Goal: Obtain resource: Download file/media

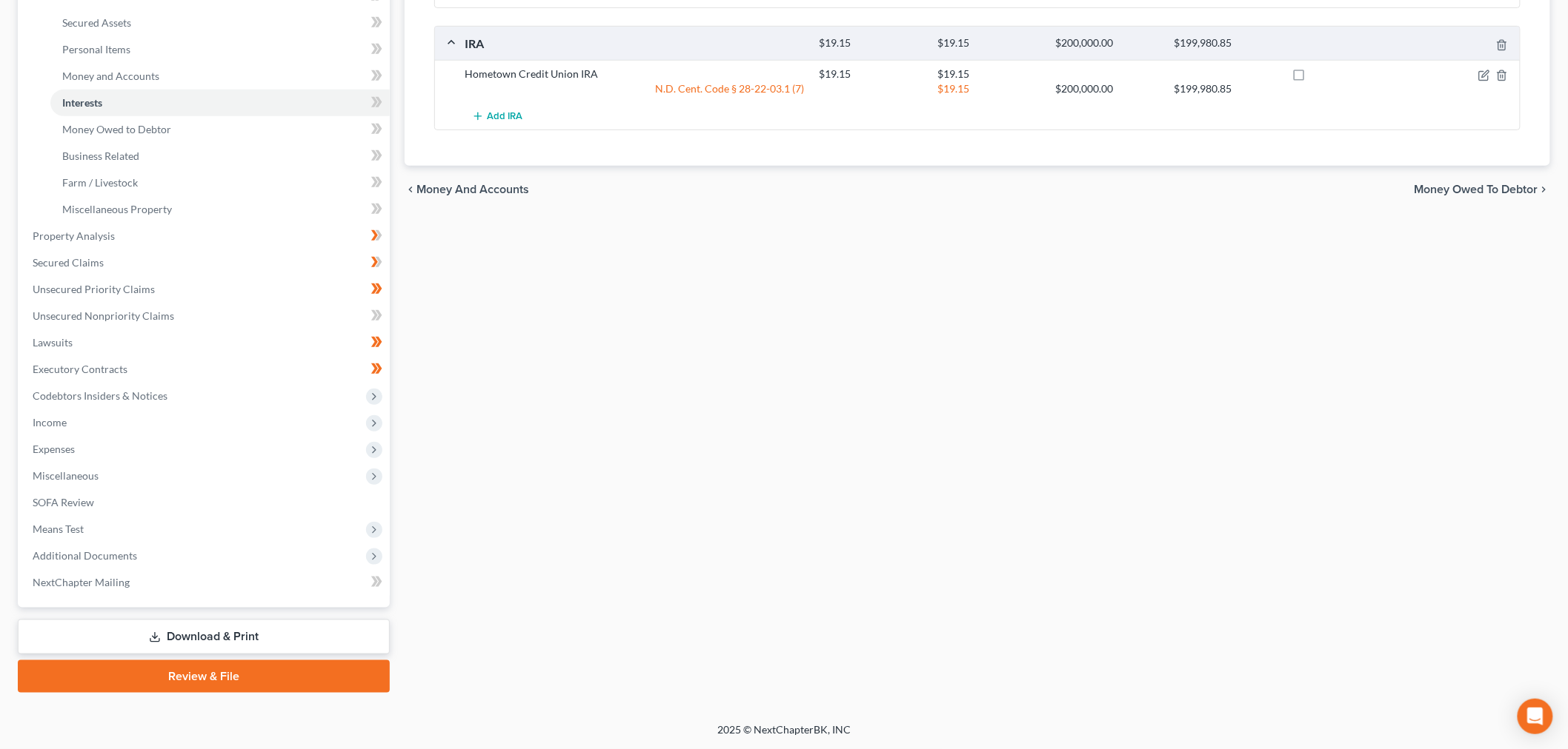
scroll to position [631, 0]
click at [137, 549] on span "Additional Documents" at bounding box center [84, 555] width 105 height 13
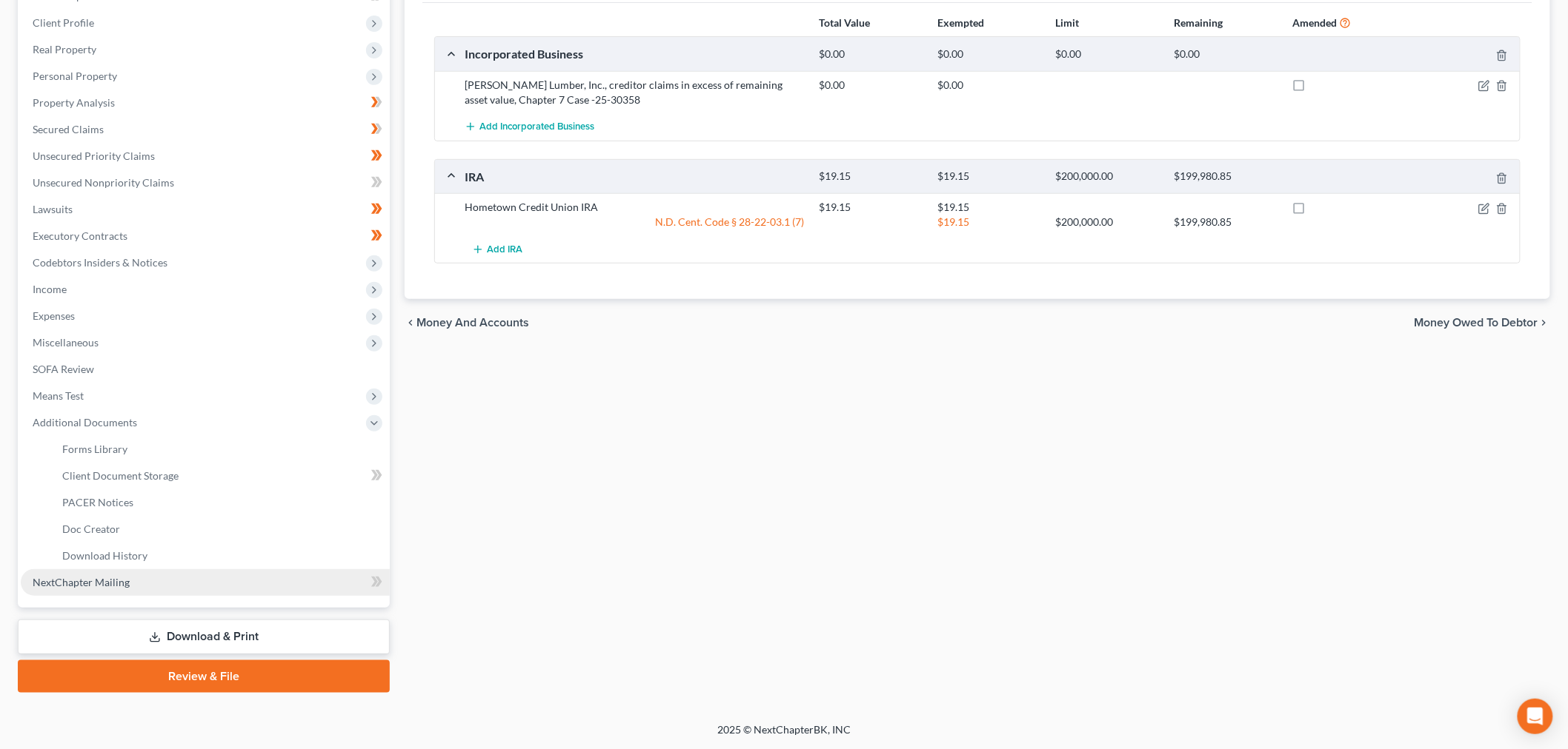
scroll to position [464, 0]
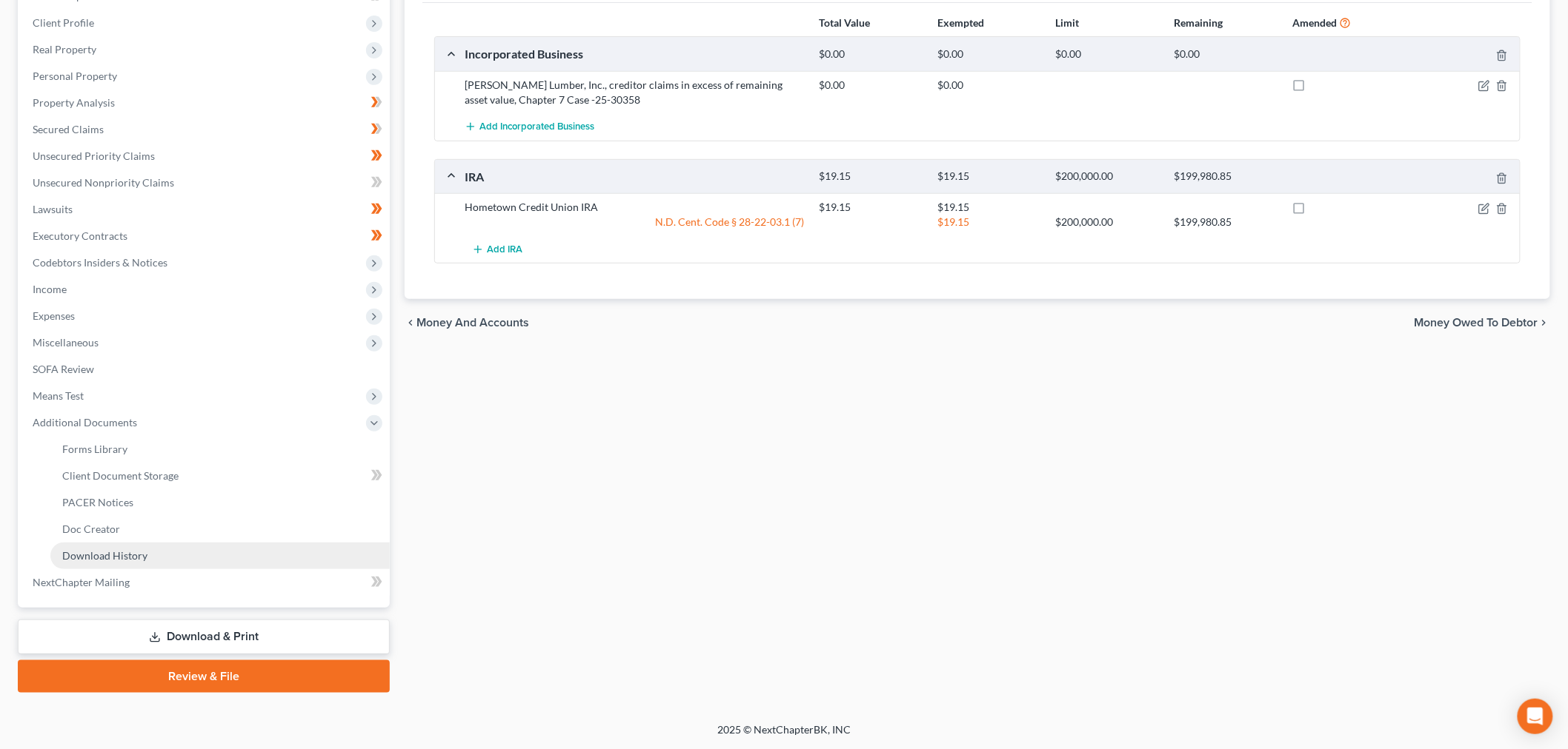
click at [147, 549] on span "Download History" at bounding box center [104, 555] width 85 height 13
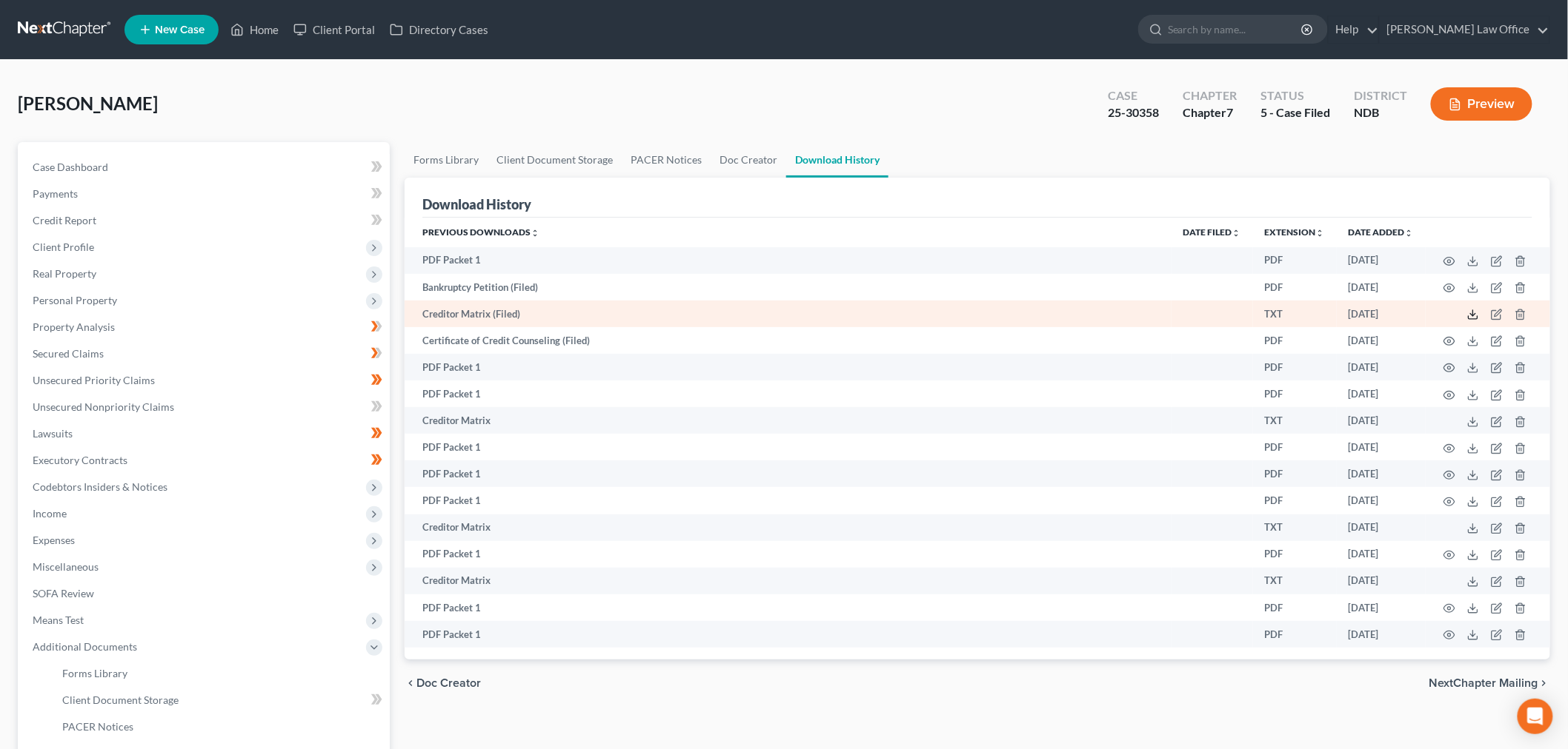
click at [1467, 321] on icon at bounding box center [1472, 314] width 12 height 12
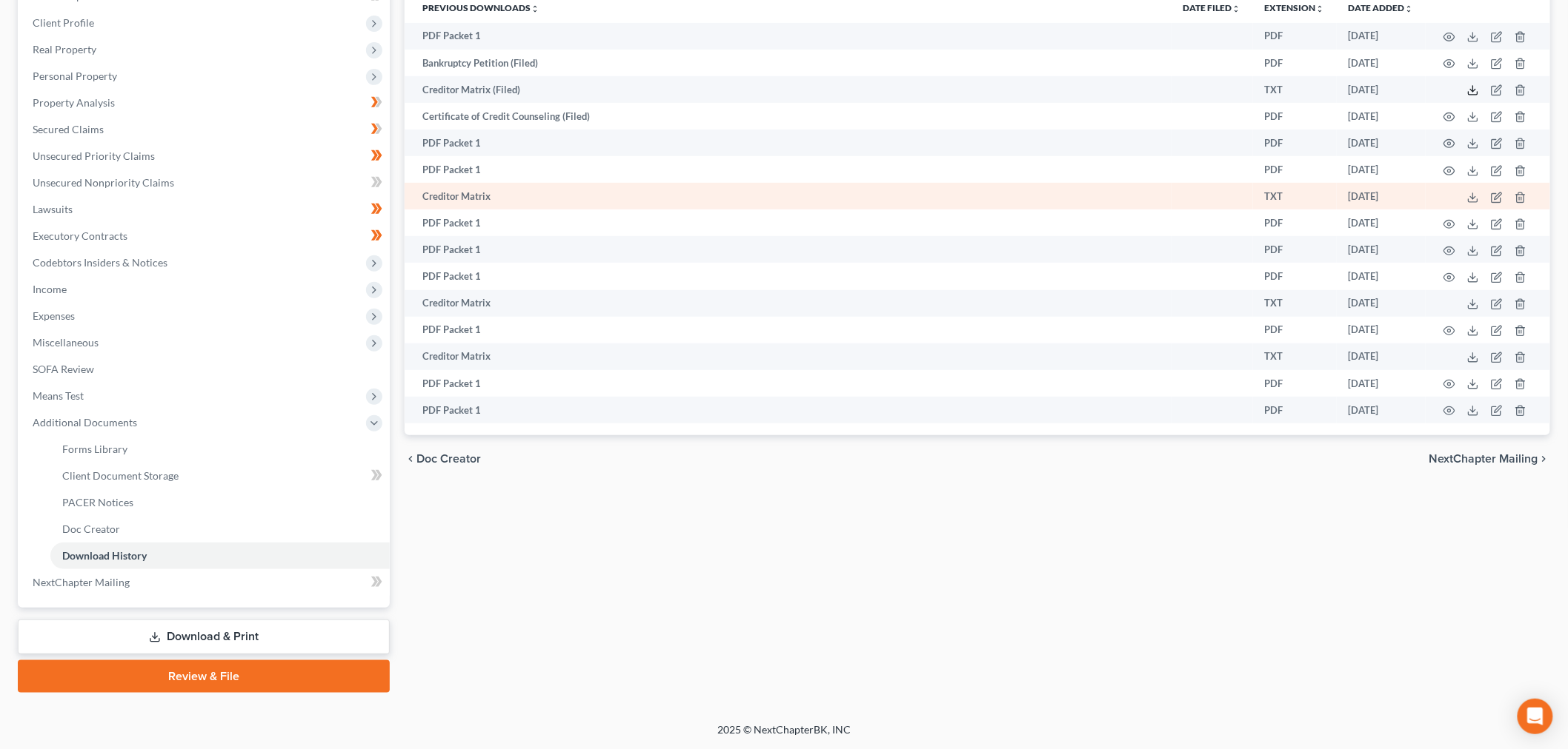
scroll to position [464, 0]
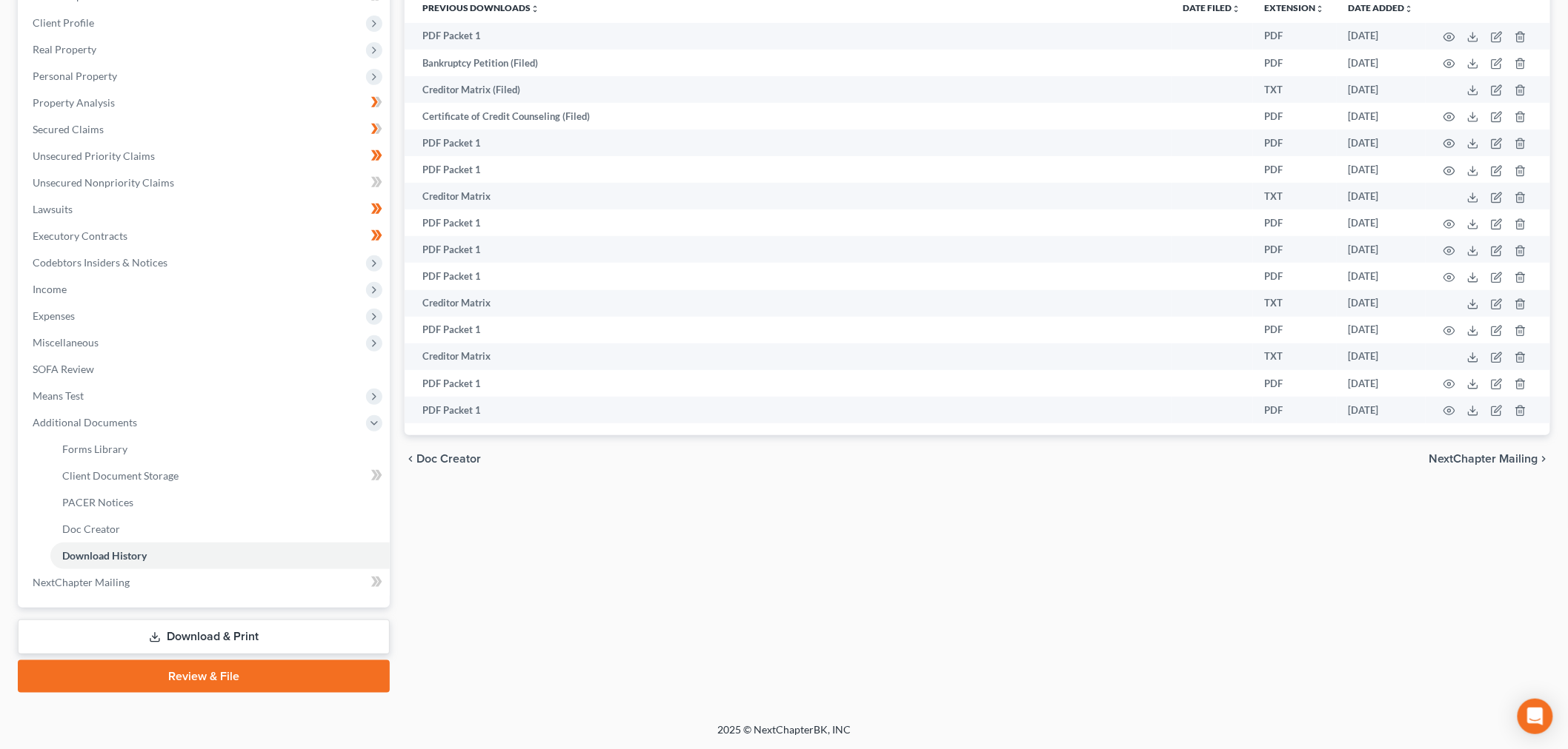
drag, startPoint x: 268, startPoint y: 615, endPoint x: 326, endPoint y: 590, distance: 63.2
click at [269, 620] on link "Download & Print" at bounding box center [204, 637] width 372 height 35
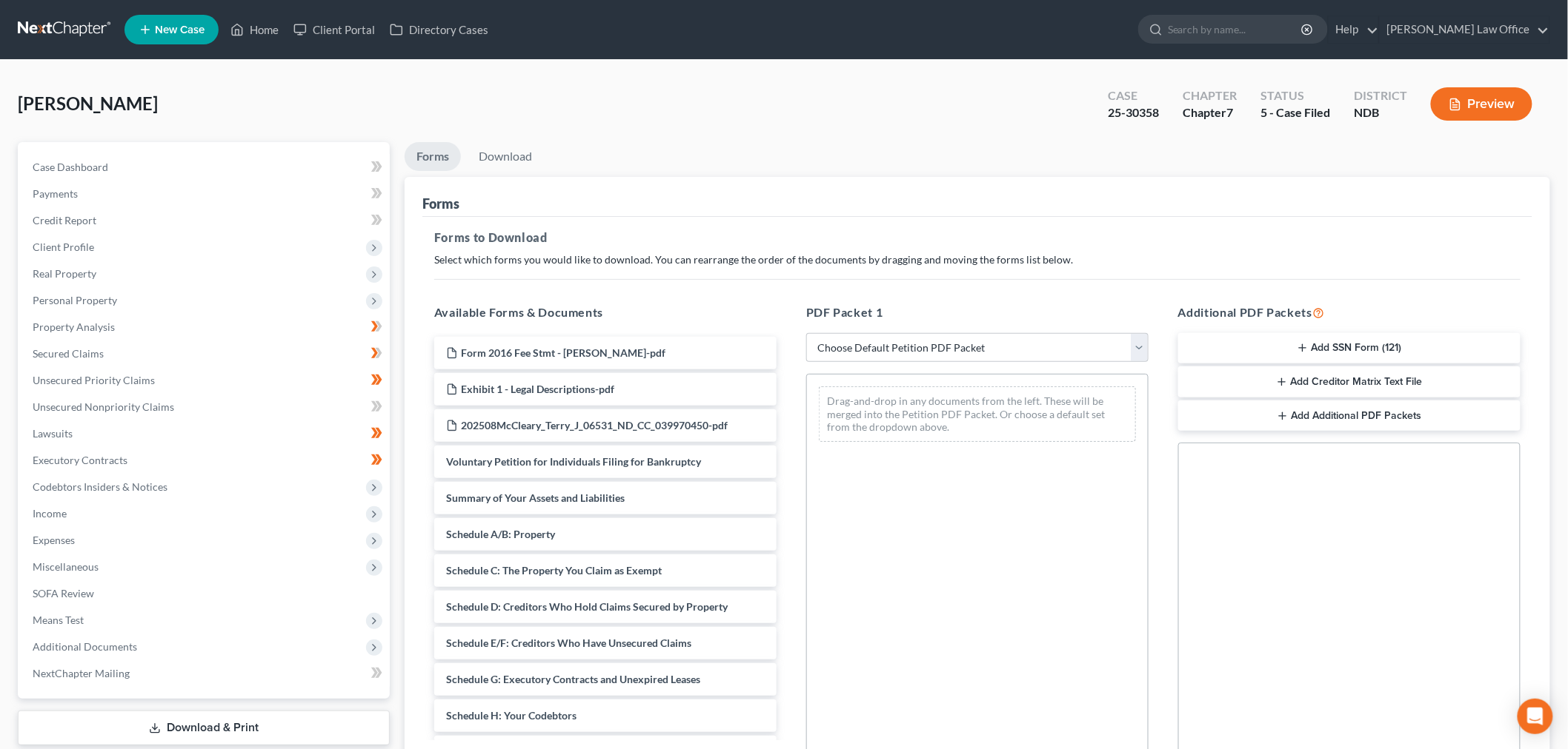
click at [1321, 398] on button "Add Creditor Matrix Text File" at bounding box center [1349, 382] width 342 height 31
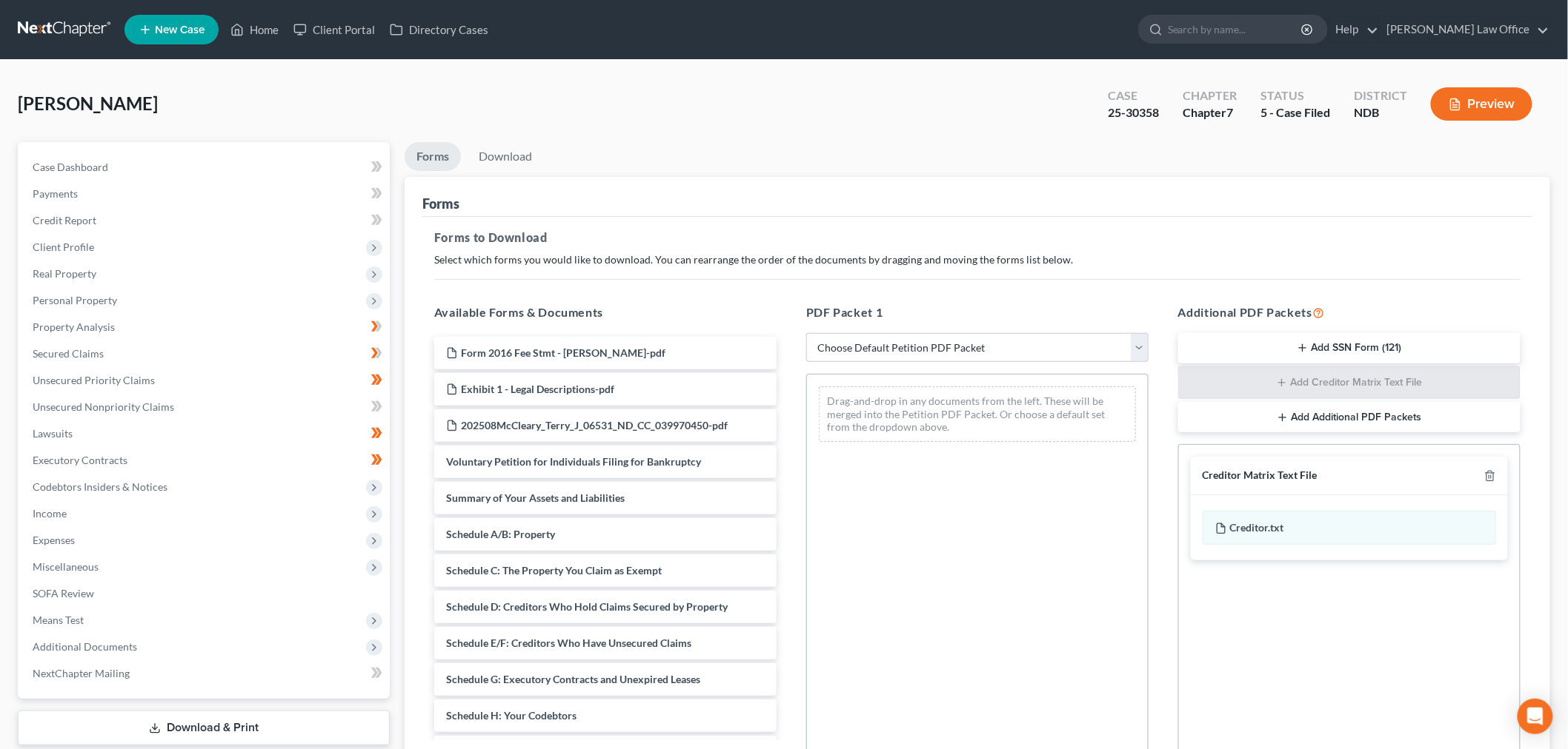
scroll to position [301, 0]
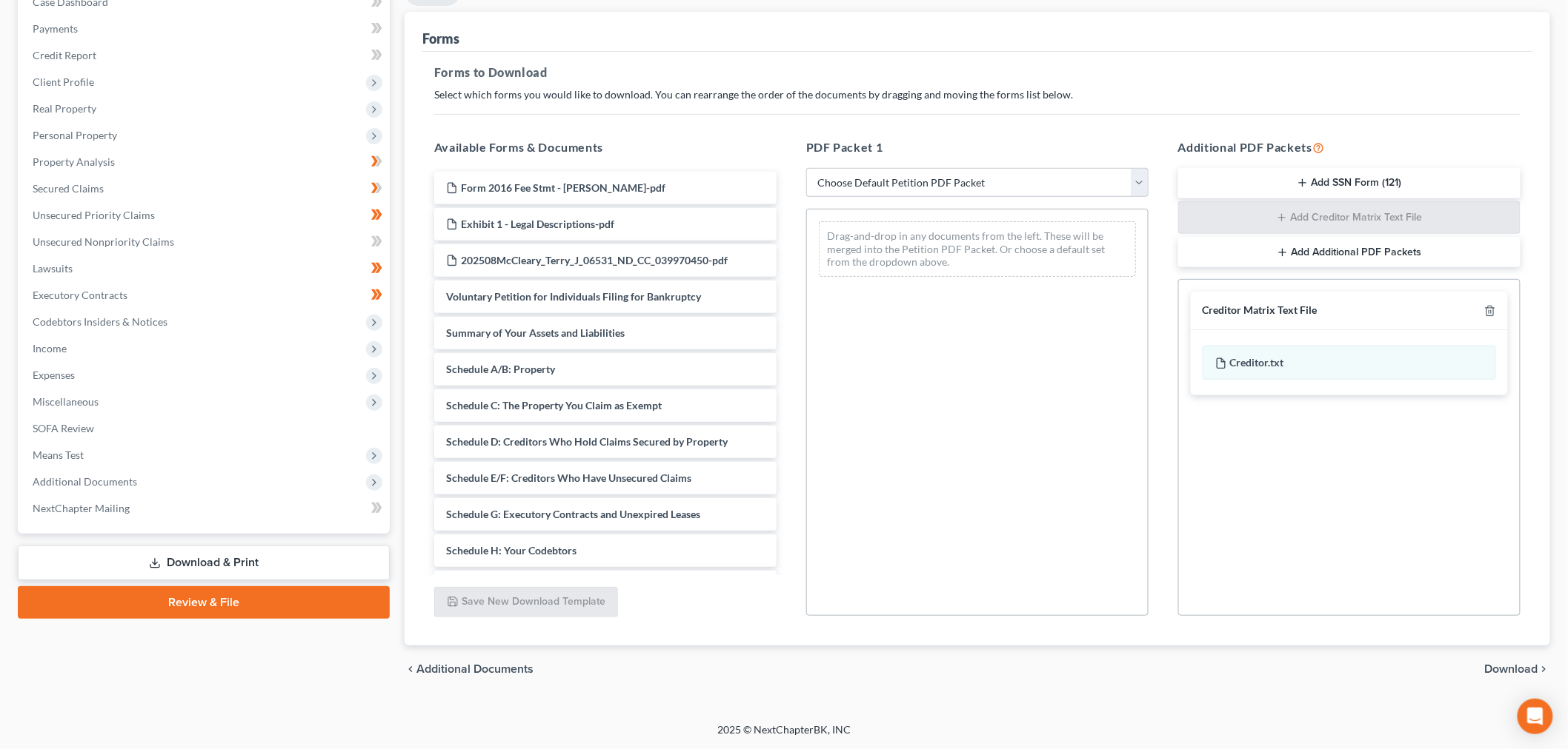
click at [1500, 664] on span "Download" at bounding box center [1512, 669] width 54 height 12
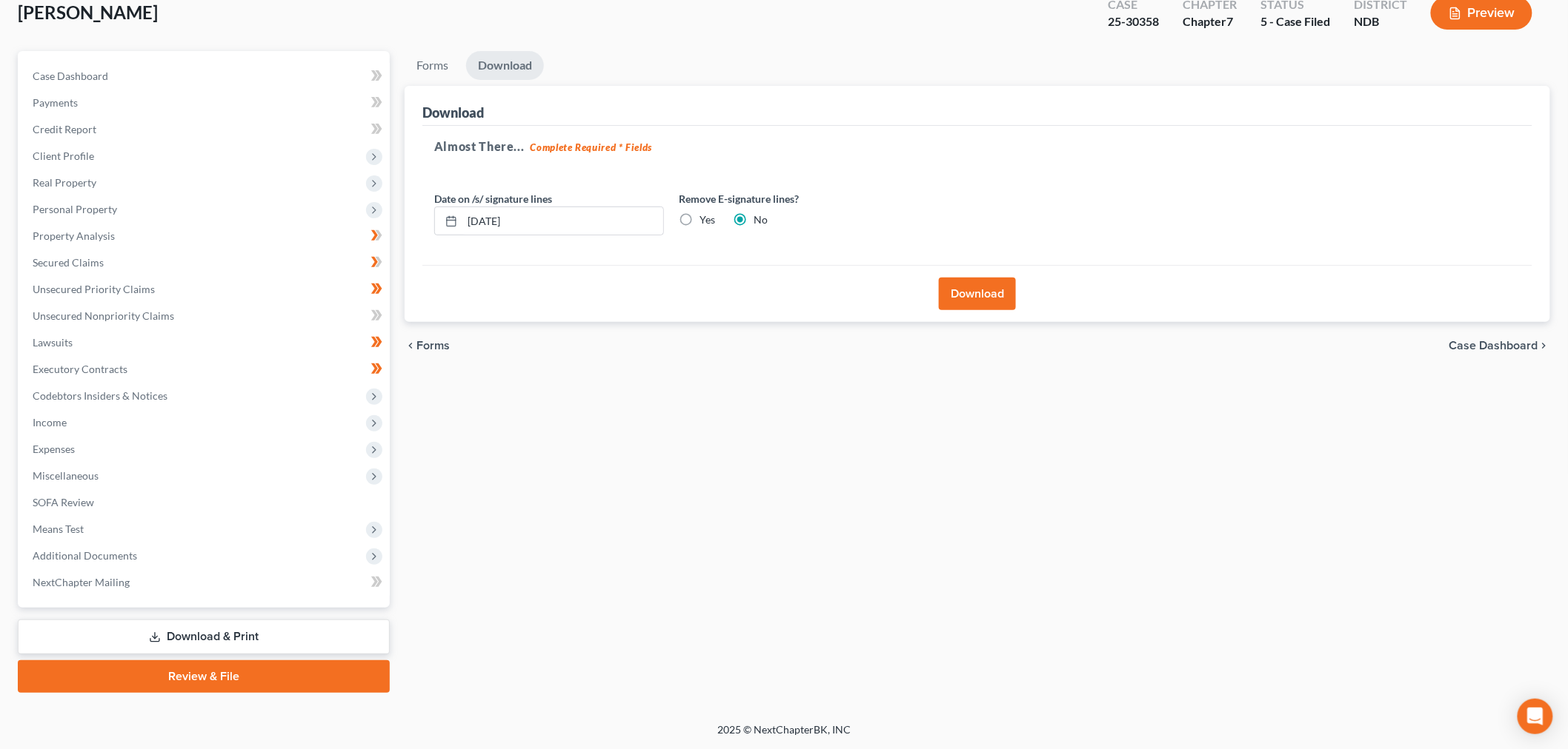
scroll to position [297, 0]
drag, startPoint x: 966, startPoint y: 177, endPoint x: 610, endPoint y: 426, distance: 434.4
click at [966, 278] on button "Download" at bounding box center [977, 294] width 77 height 32
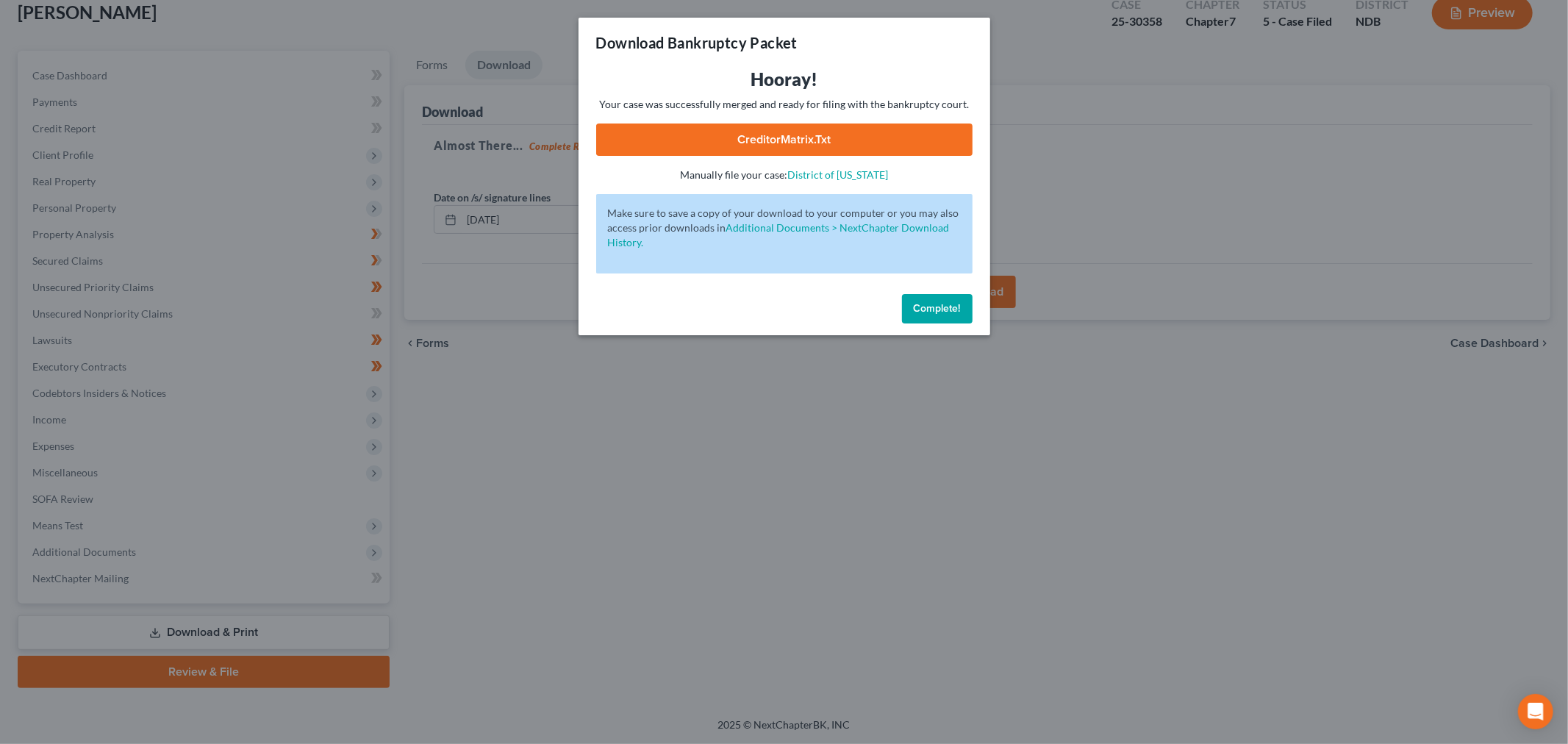
click at [740, 156] on link "CreditorMatrix.txt" at bounding box center [784, 140] width 376 height 32
click at [972, 324] on button "Complete!" at bounding box center [937, 309] width 70 height 29
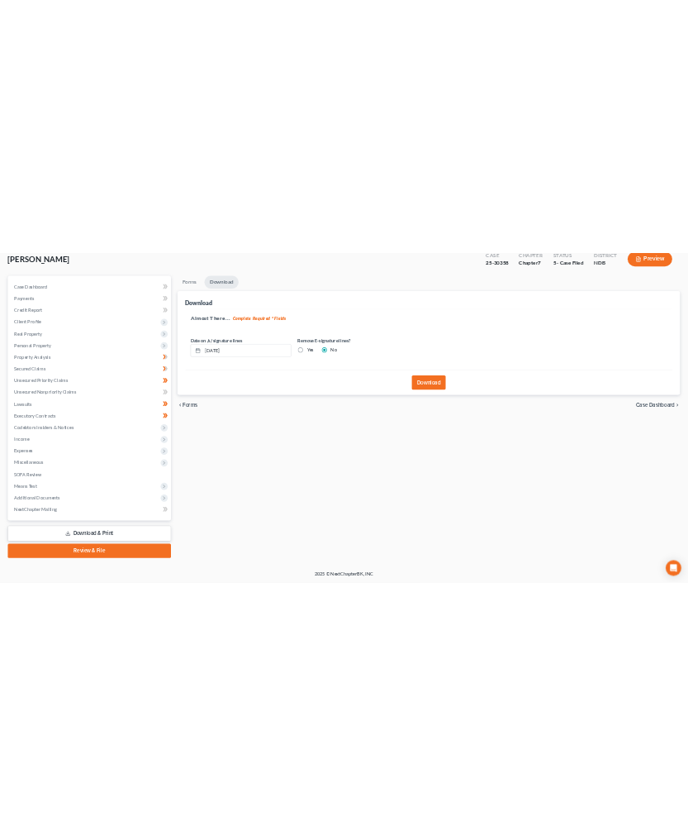
scroll to position [0, 0]
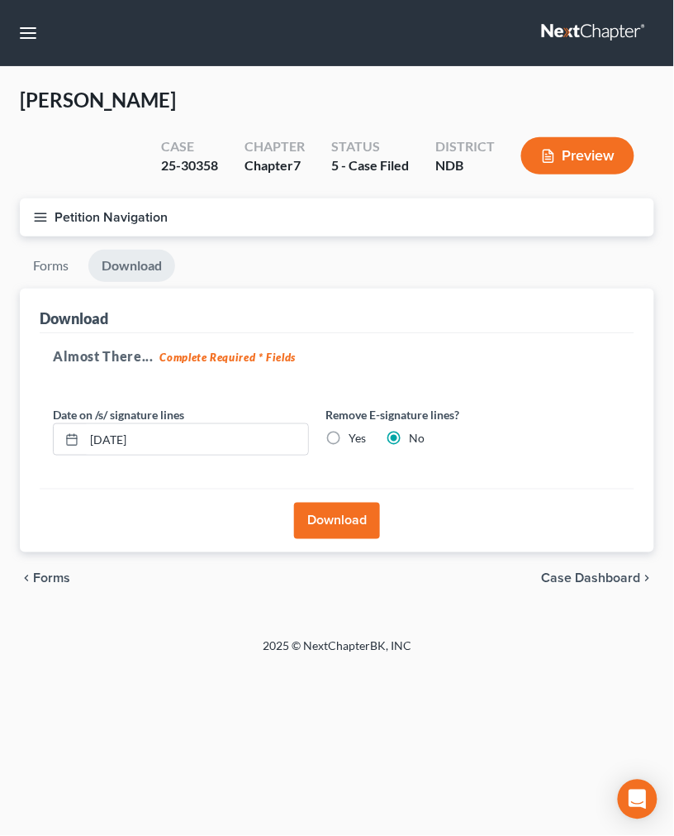
click at [48, 225] on icon "button" at bounding box center [40, 217] width 15 height 15
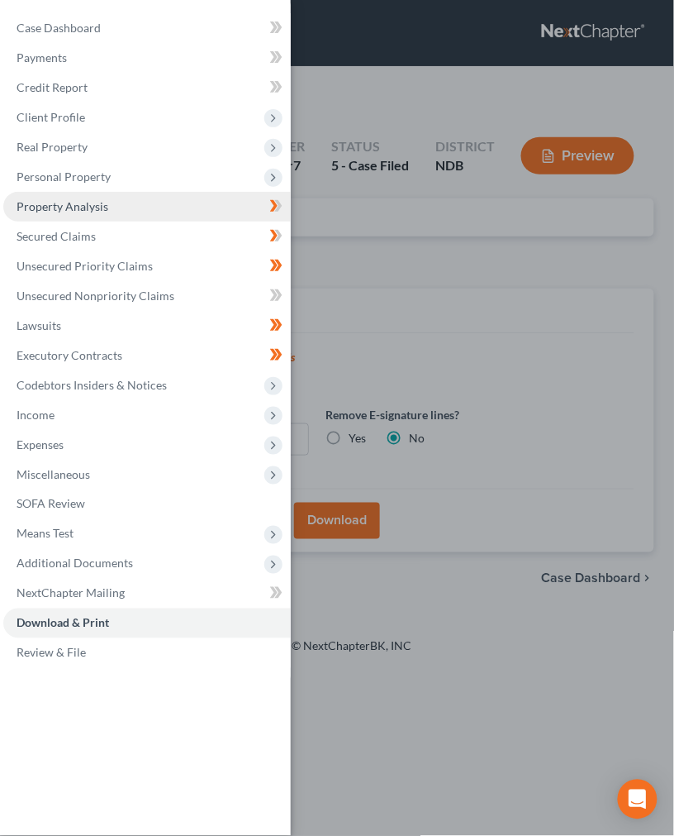
click at [108, 213] on span "Property Analysis" at bounding box center [63, 206] width 92 height 14
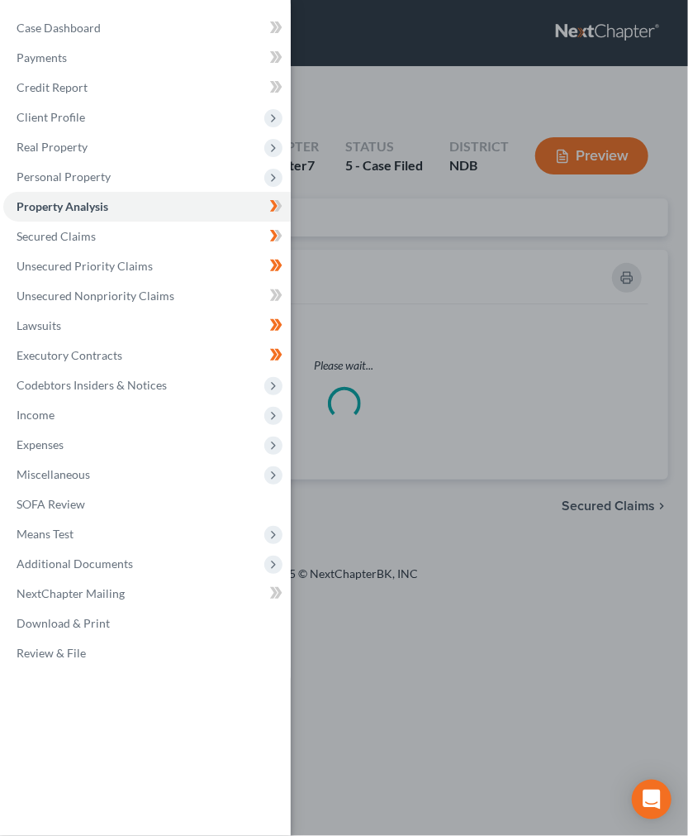
click at [498, 291] on div "Case Dashboard Payments Invoices Payments Payments Credit Report Client Profile" at bounding box center [344, 418] width 688 height 836
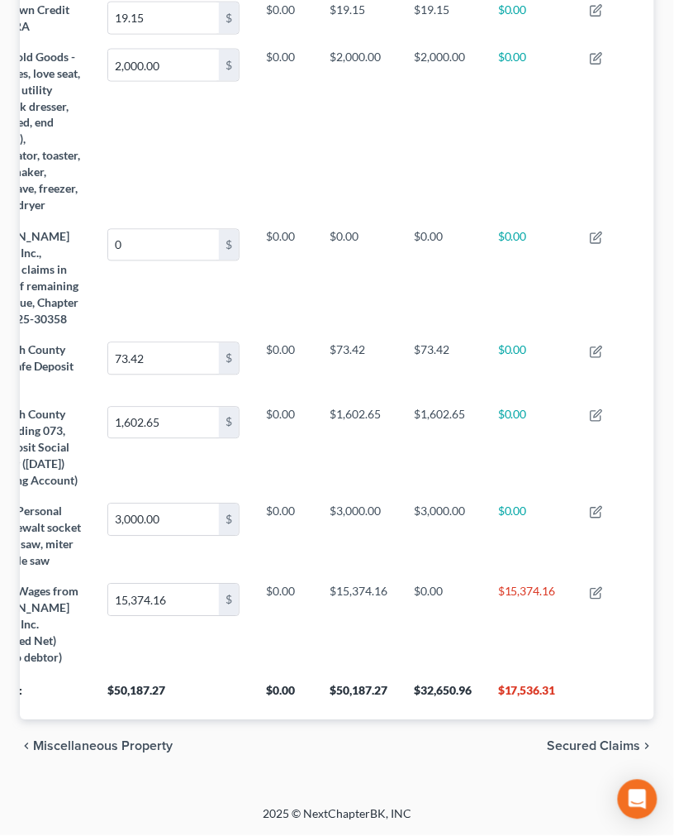
scroll to position [2816, 0]
drag, startPoint x: 423, startPoint y: 638, endPoint x: 359, endPoint y: 648, distance: 65.2
click at [401, 674] on th "$32,650.96" at bounding box center [443, 697] width 84 height 46
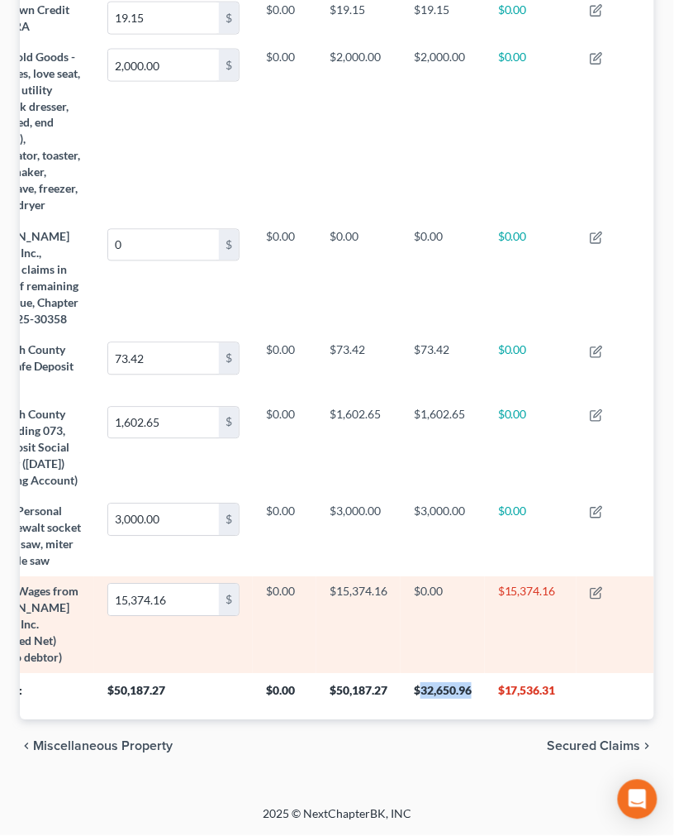
copy th "32,650.96"
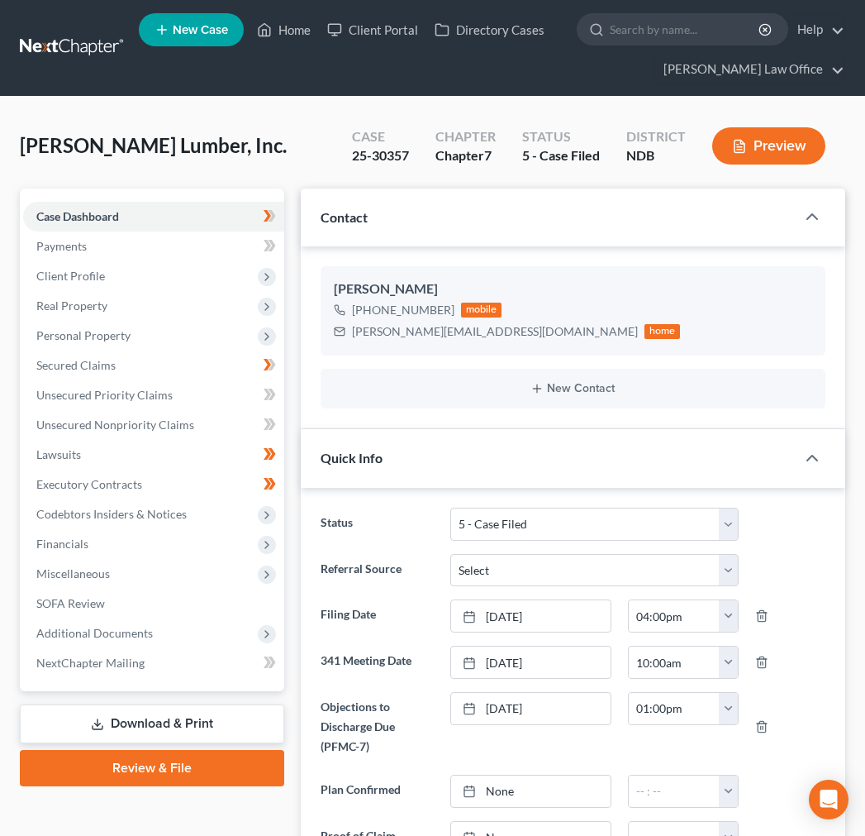
select select "8"
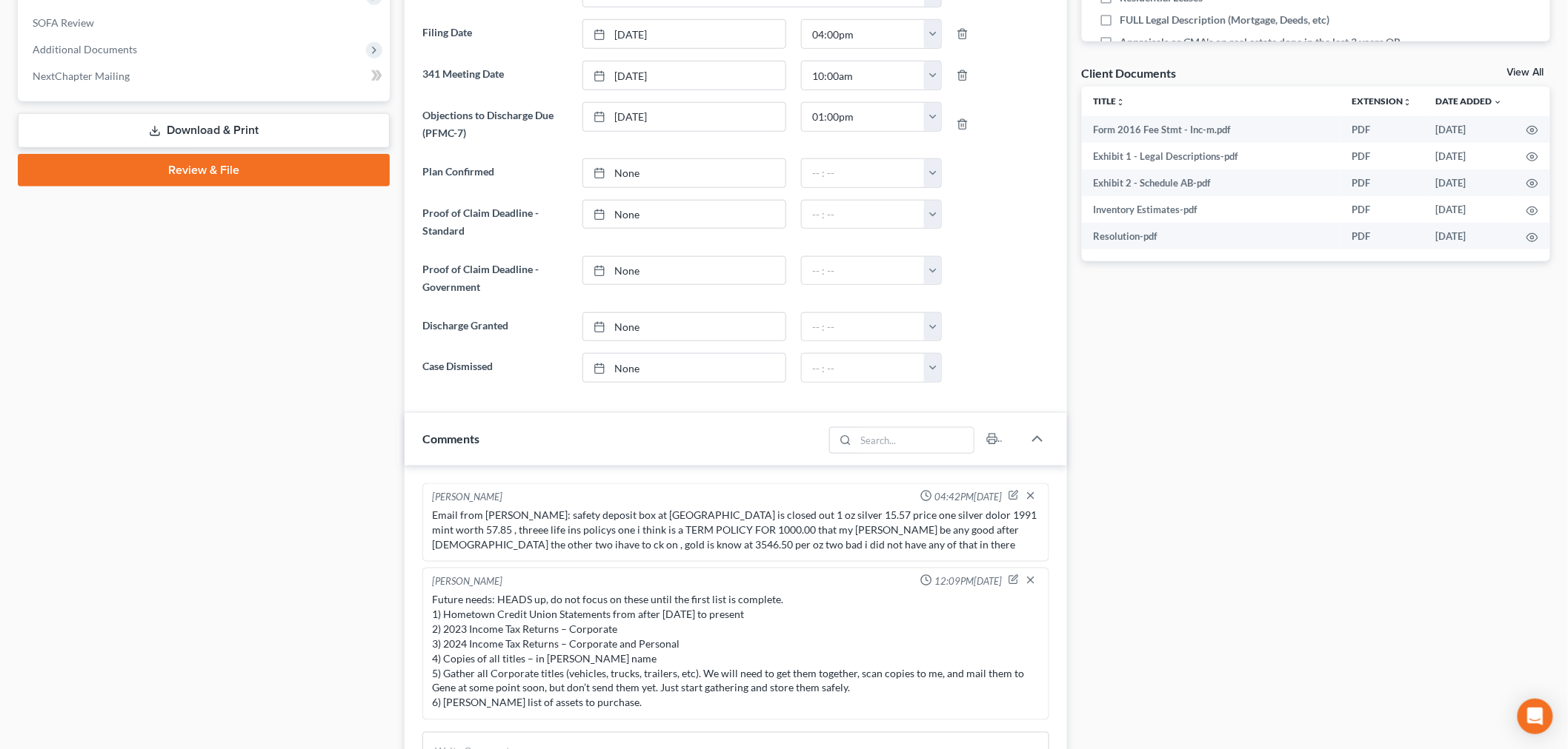
scroll to position [493, 0]
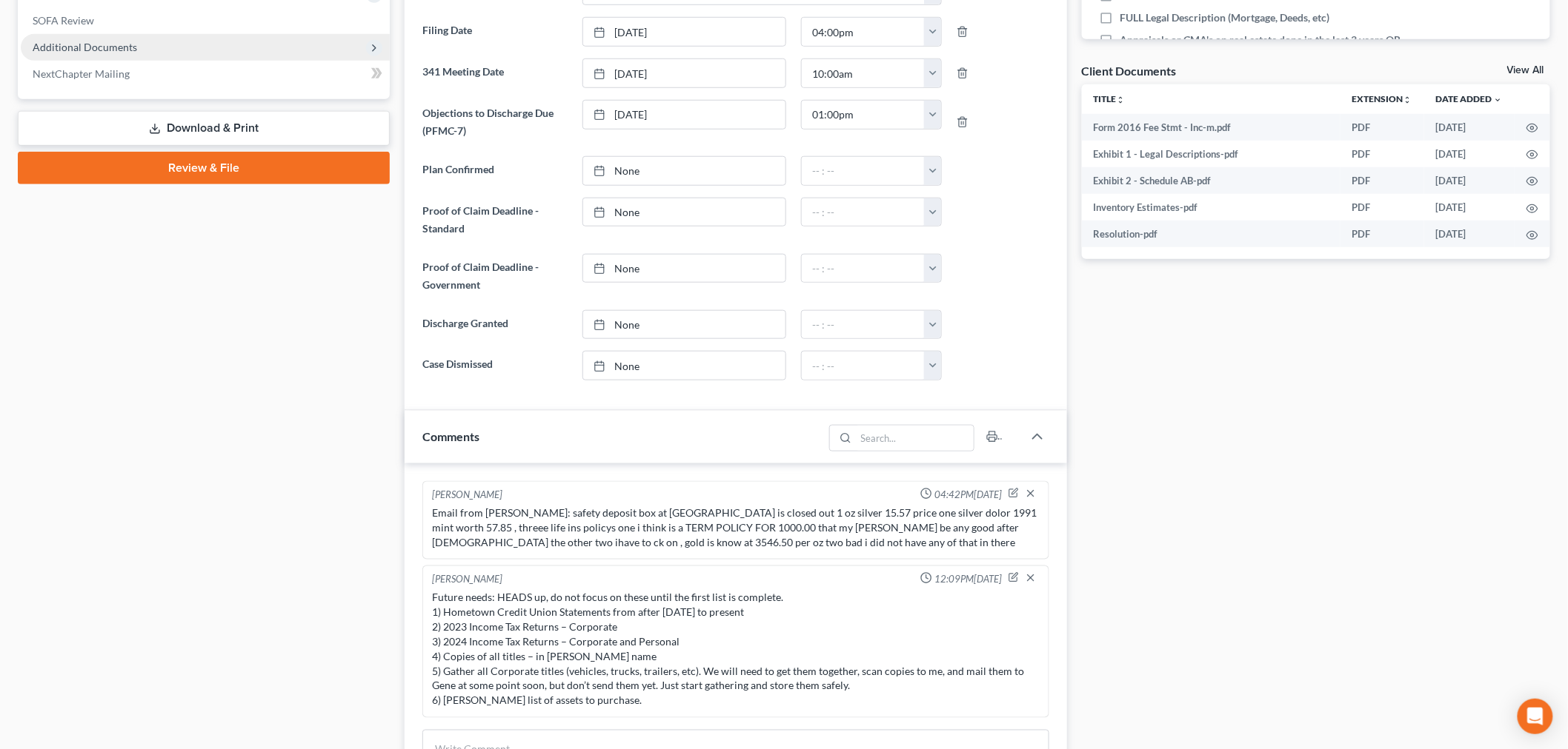
click at [171, 61] on span "Additional Documents" at bounding box center [205, 47] width 369 height 27
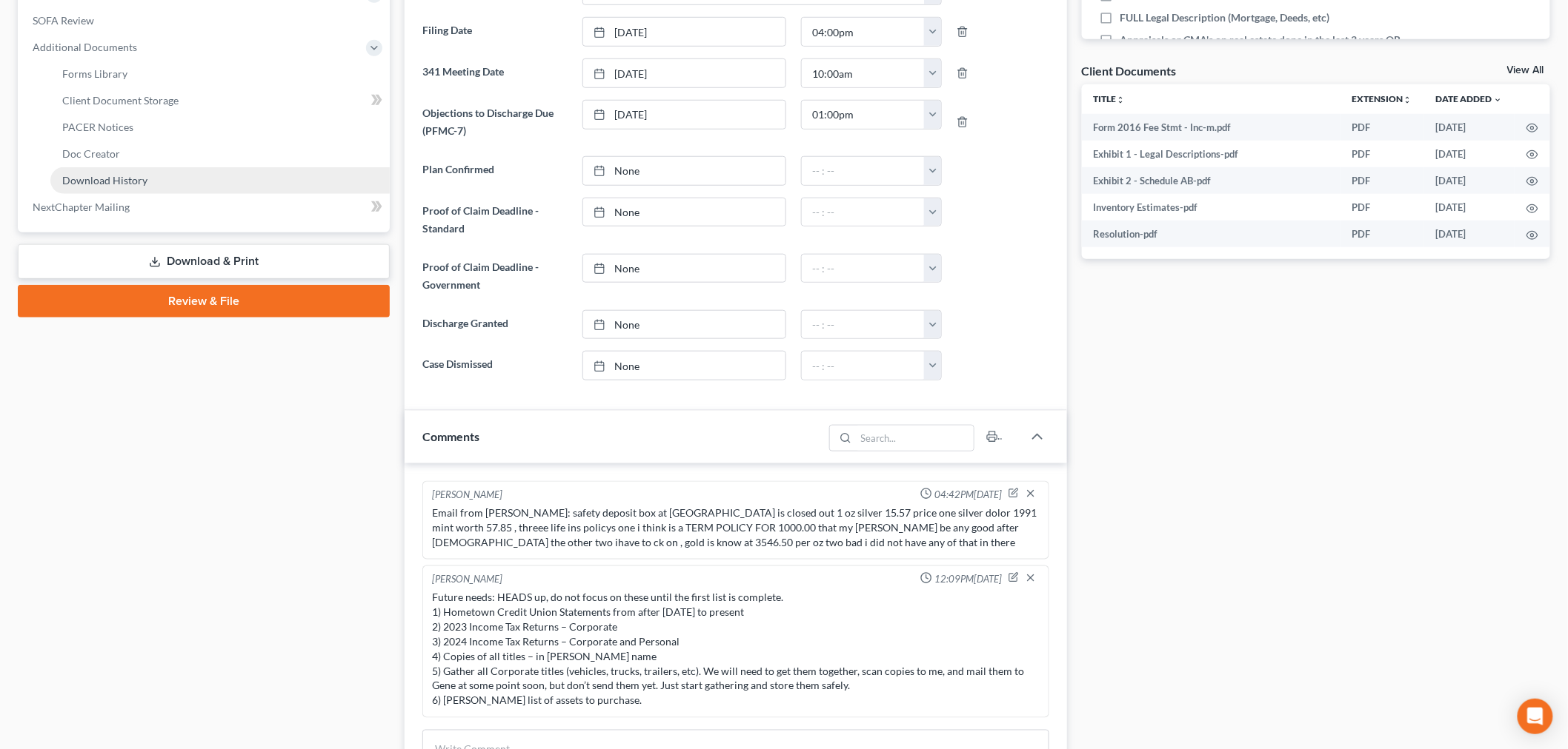
click at [147, 186] on span "Download History" at bounding box center [104, 180] width 85 height 13
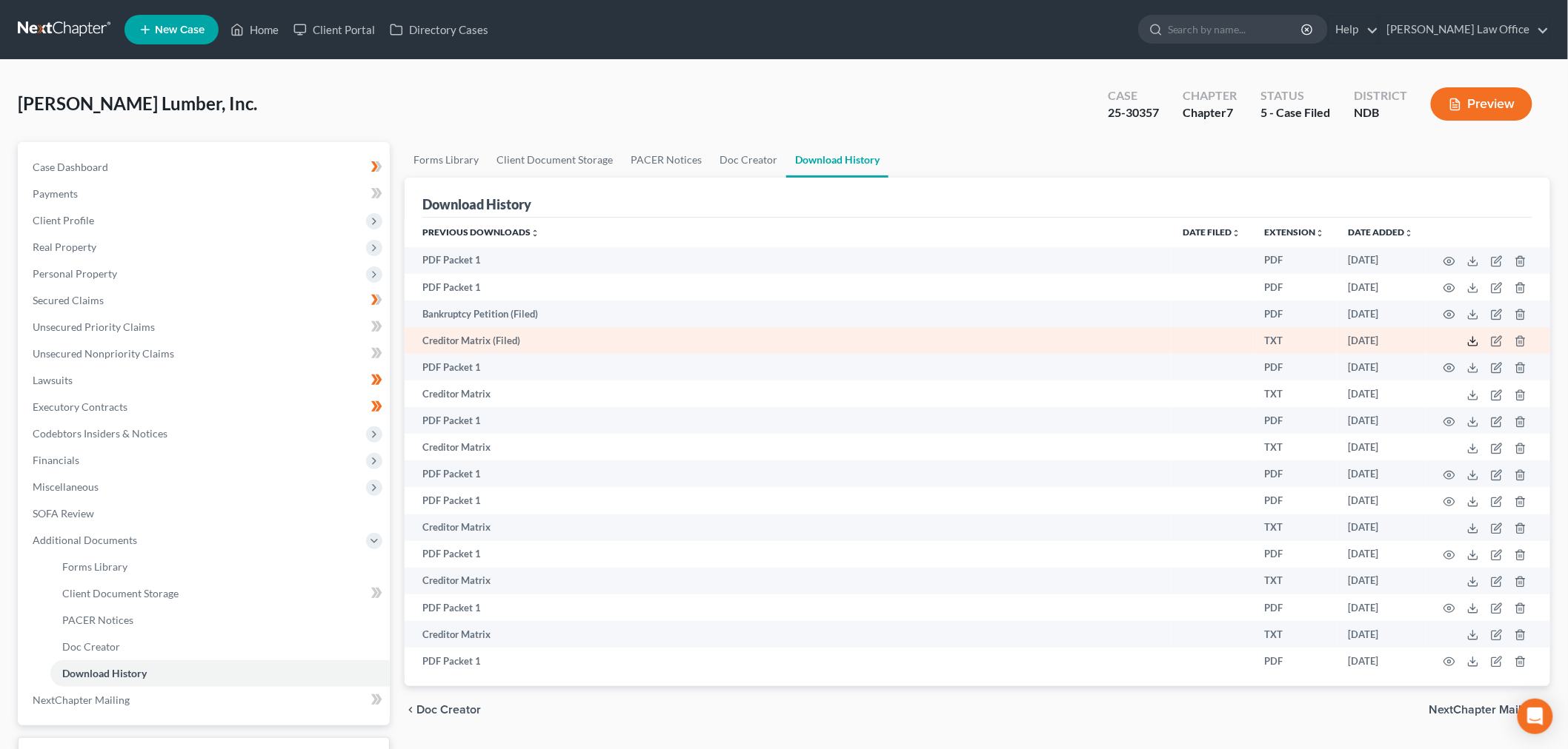
click at [775, 348] on icon at bounding box center [1472, 340] width 12 height 12
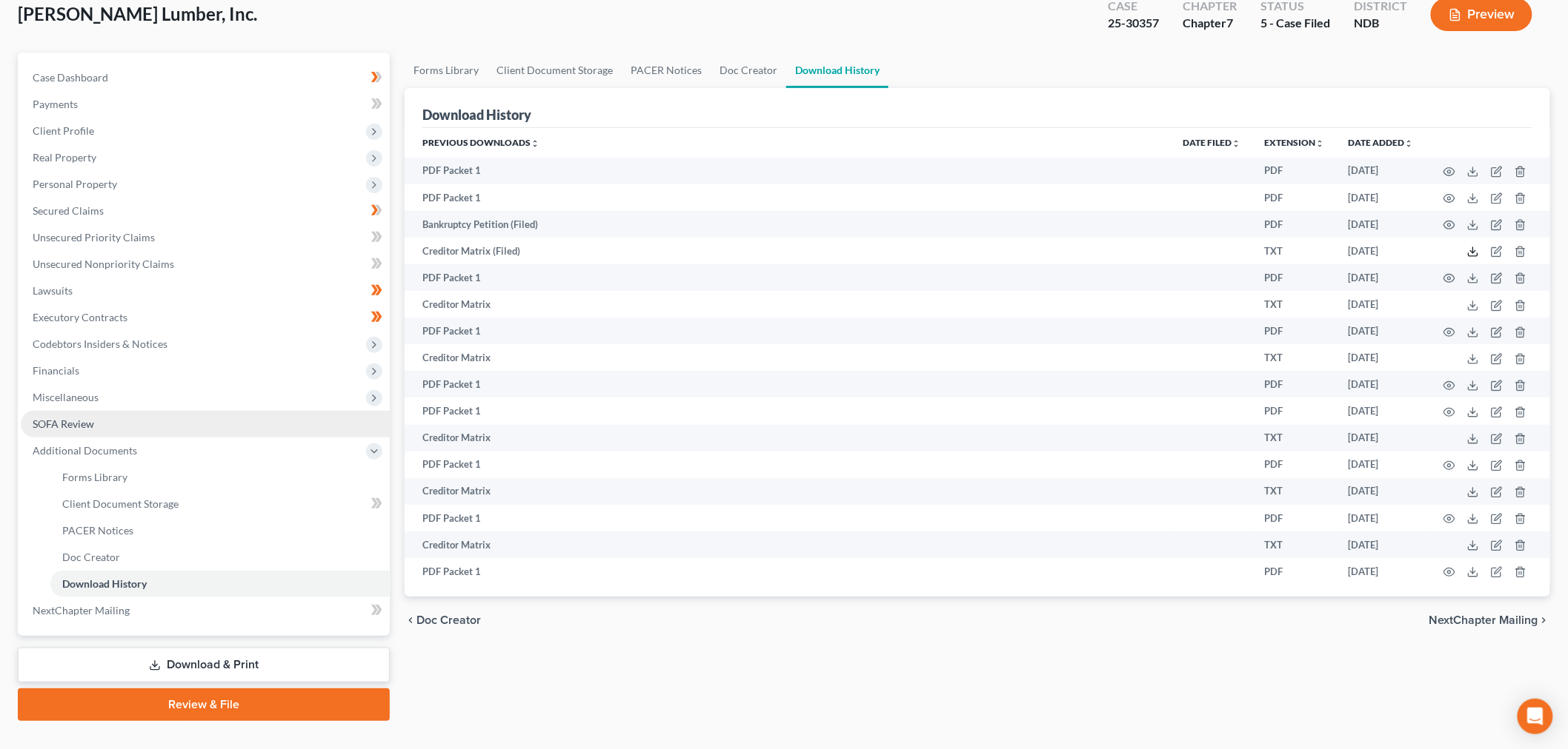
scroll to position [329, 0]
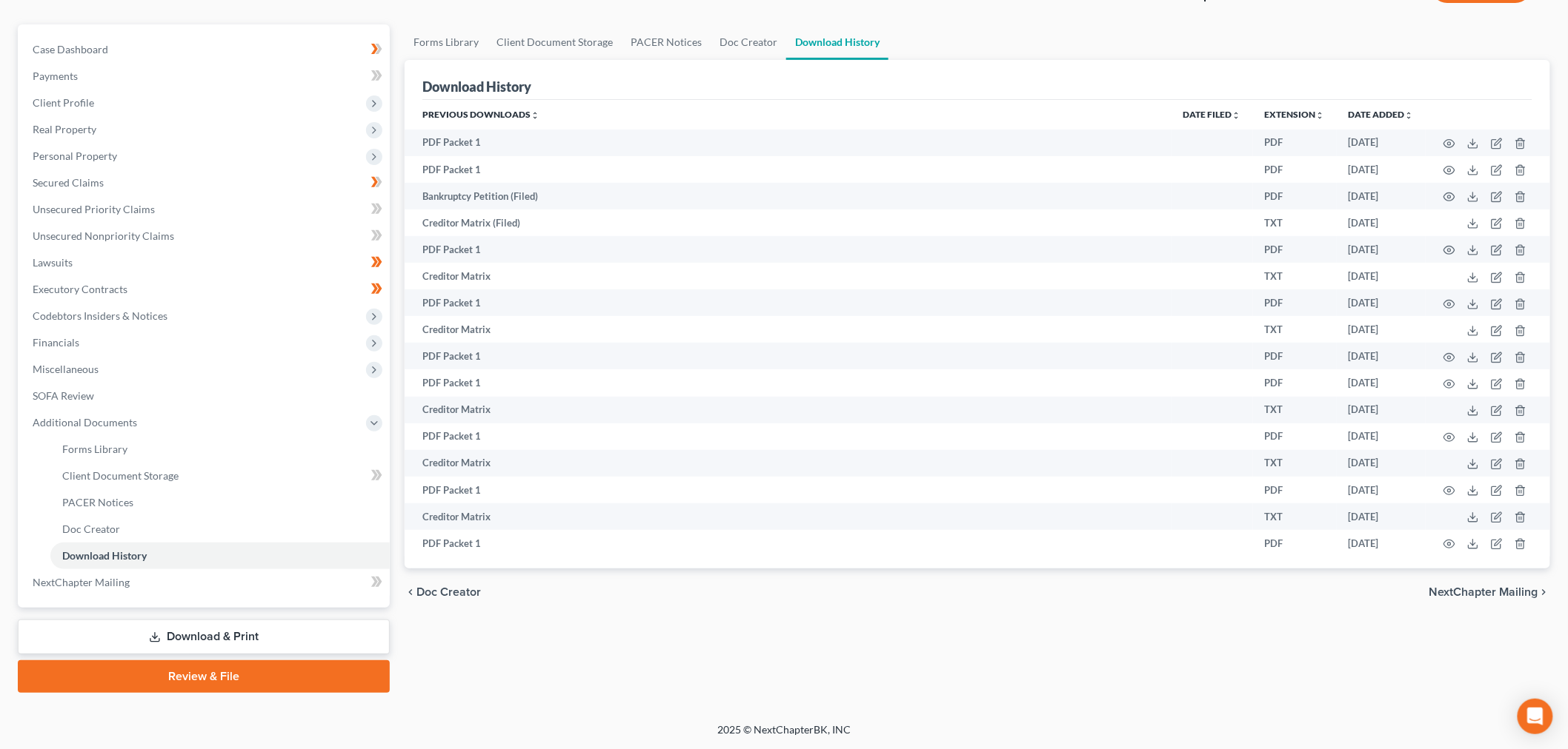
click at [256, 620] on link "Download & Print" at bounding box center [204, 637] width 372 height 35
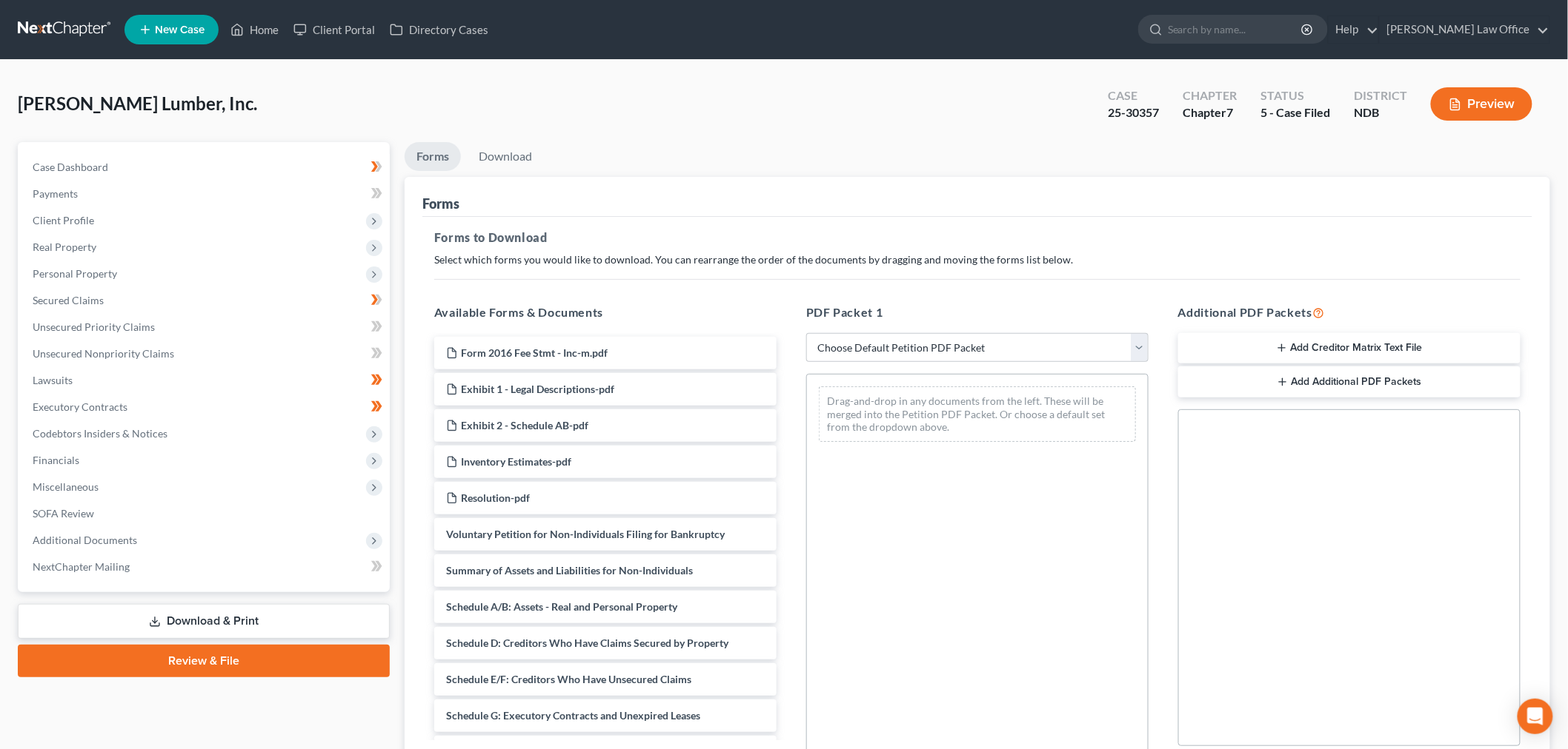
click at [775, 365] on button "Add Creditor Matrix Text File" at bounding box center [1349, 349] width 342 height 31
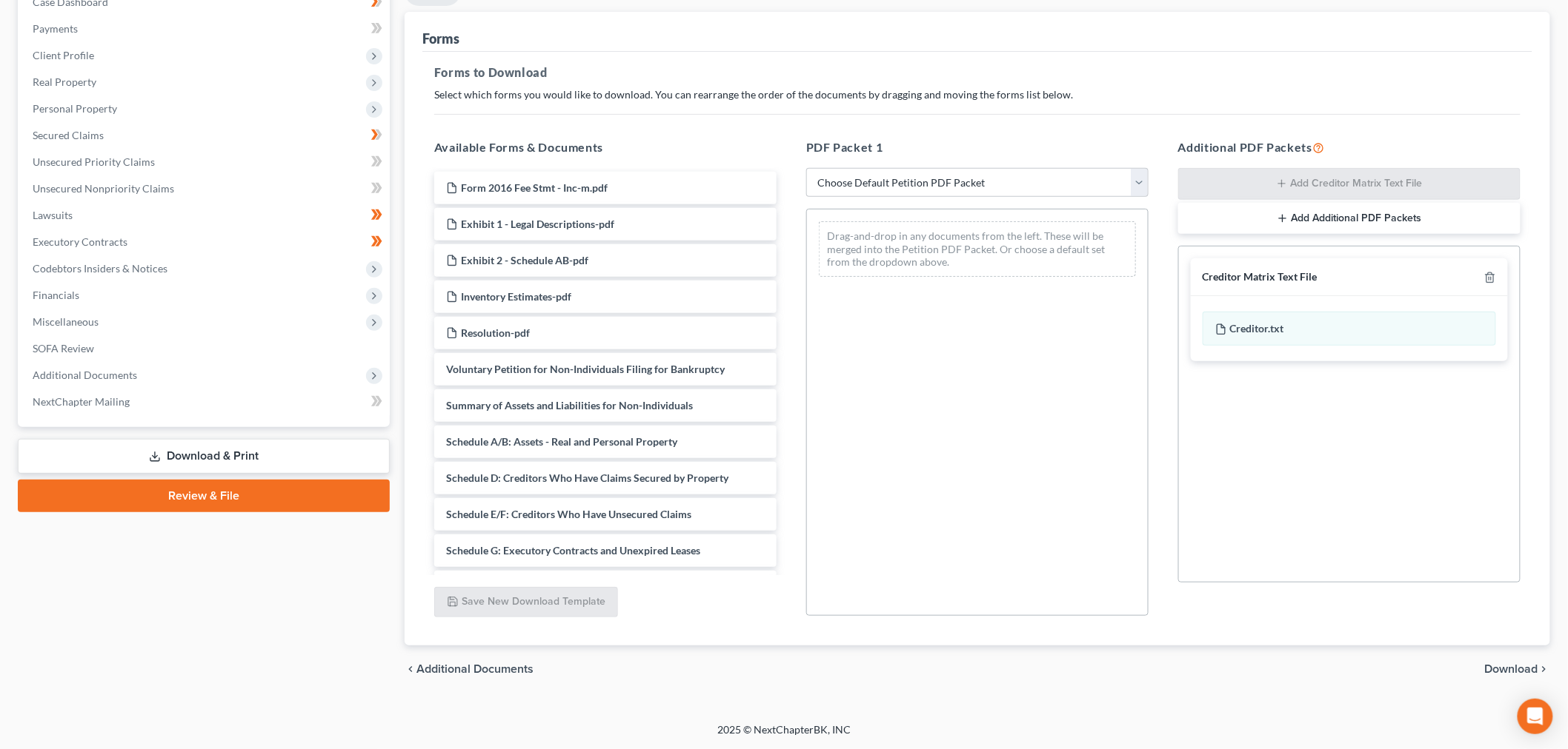
click at [775, 664] on span "Download" at bounding box center [1512, 669] width 54 height 12
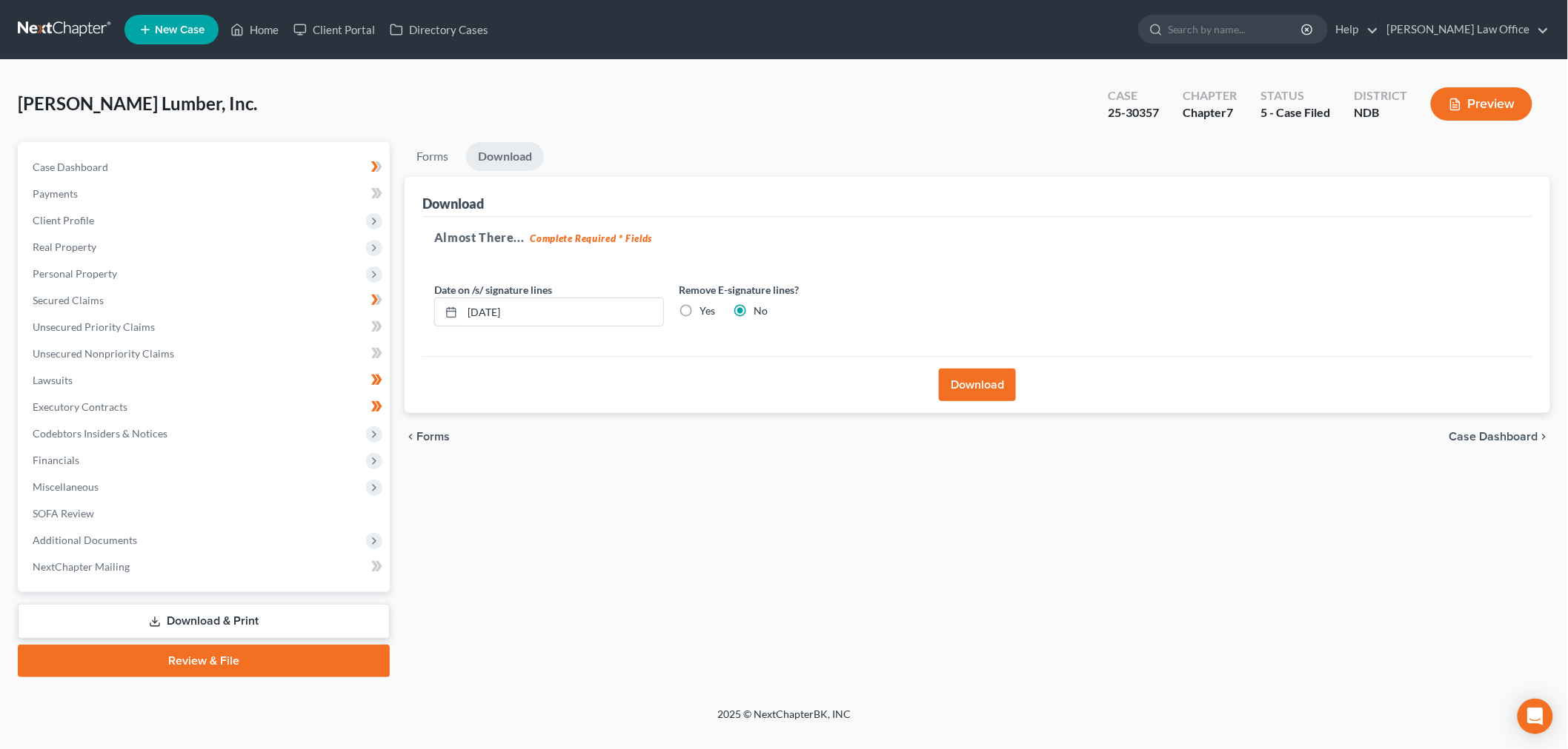
click at [775, 369] on button "Download" at bounding box center [977, 385] width 77 height 32
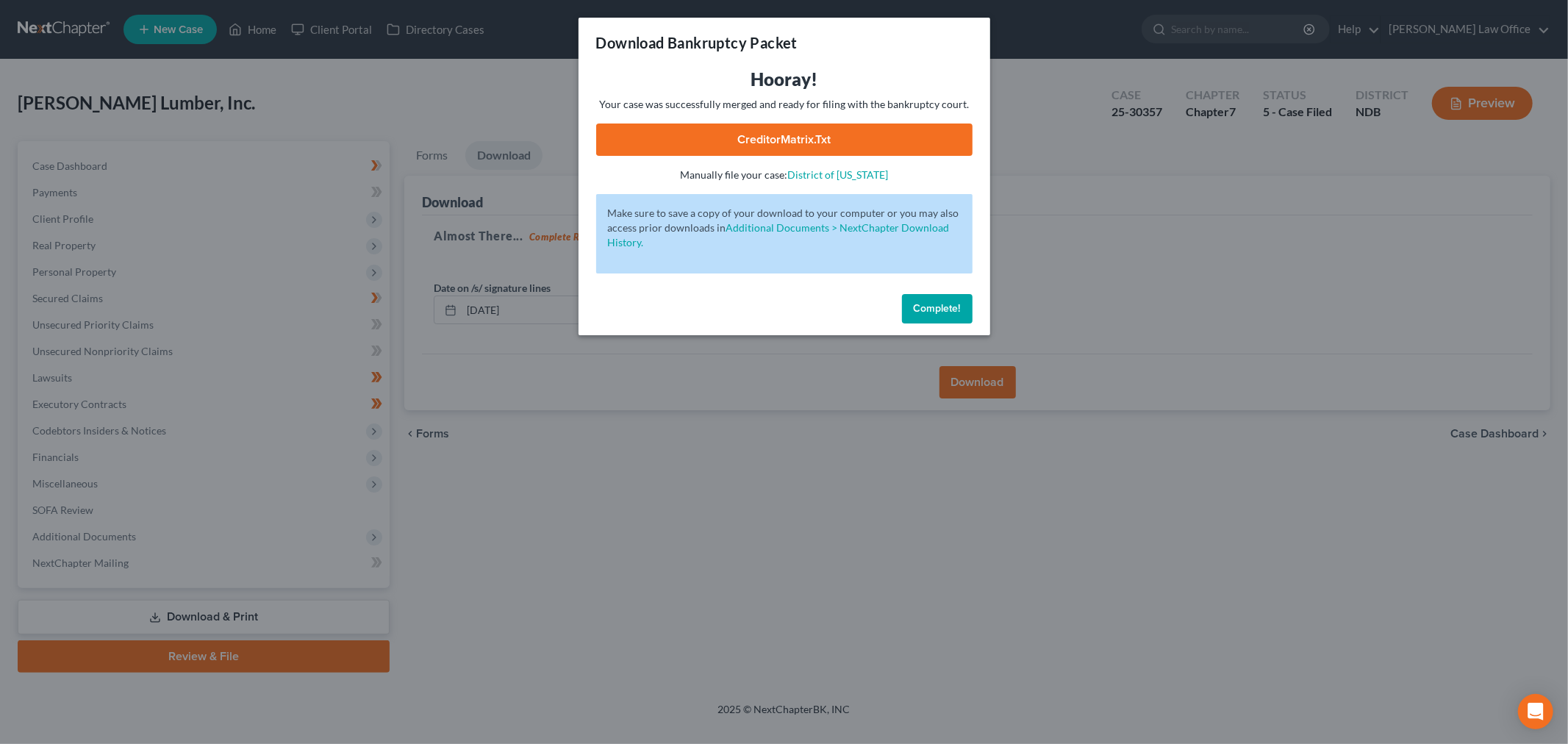
click at [757, 156] on link "CreditorMatrix.txt" at bounding box center [784, 140] width 376 height 32
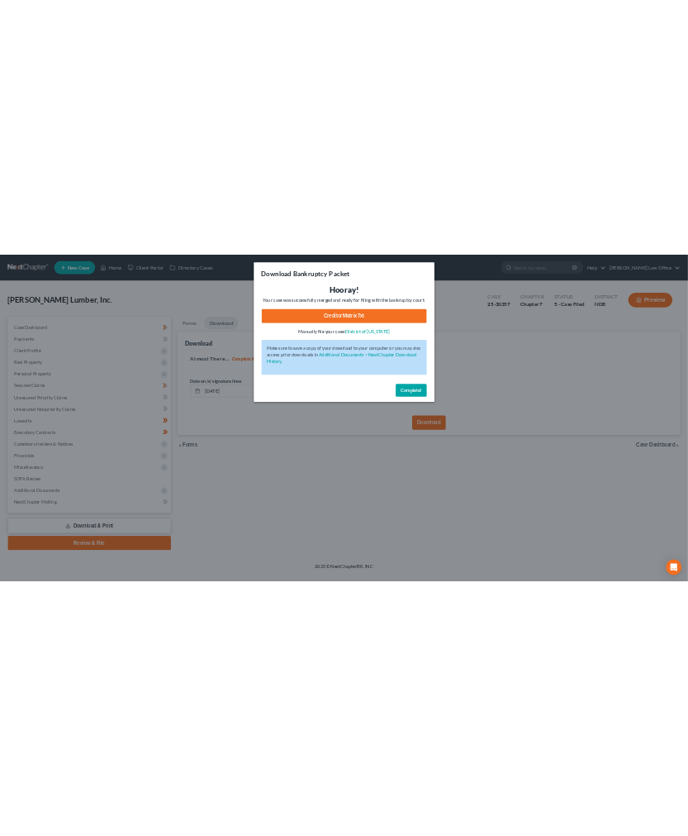
scroll to position [0, 0]
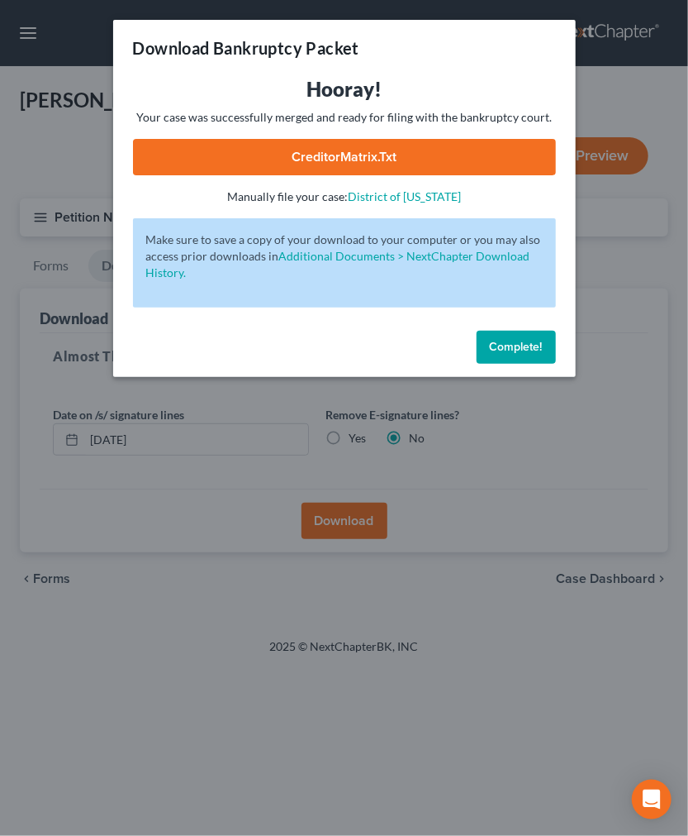
click at [543, 354] on span "Complete!" at bounding box center [516, 347] width 53 height 14
